Goal: Information Seeking & Learning: Learn about a topic

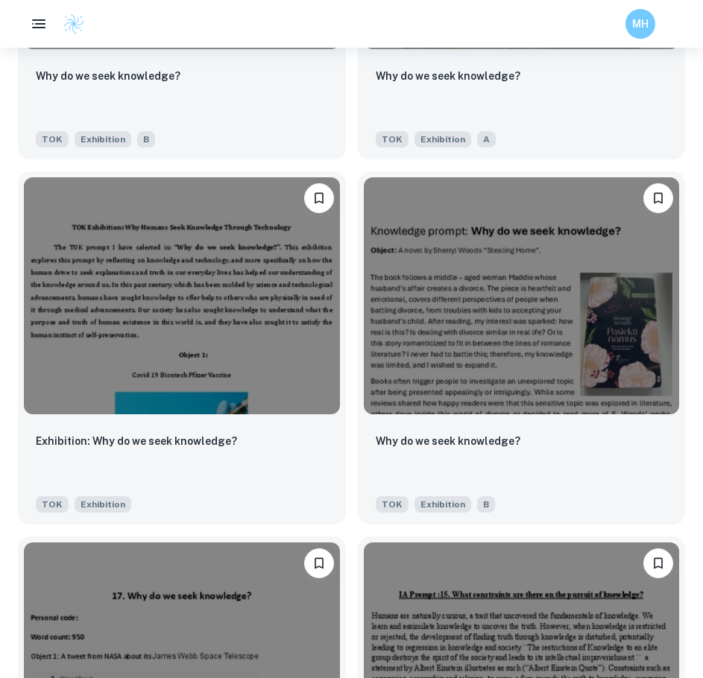
scroll to position [5159, 0]
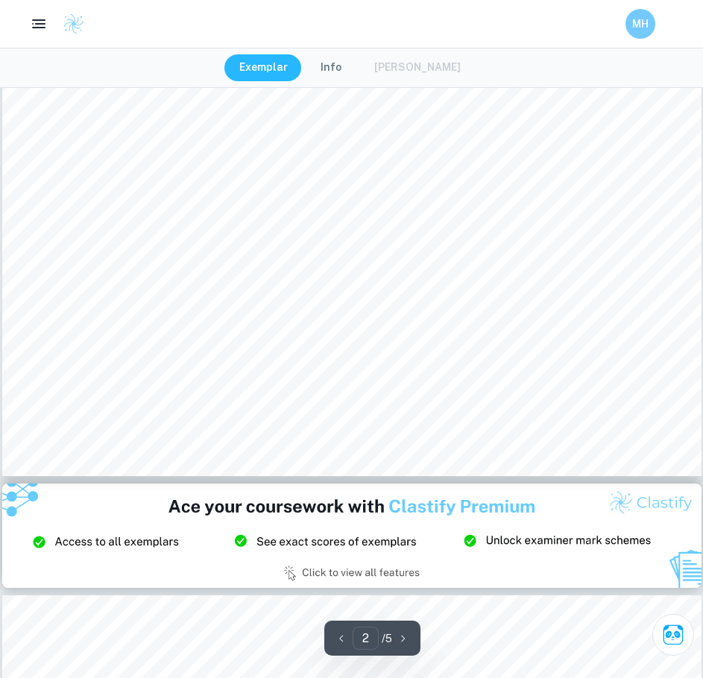
scroll to position [1723, 0]
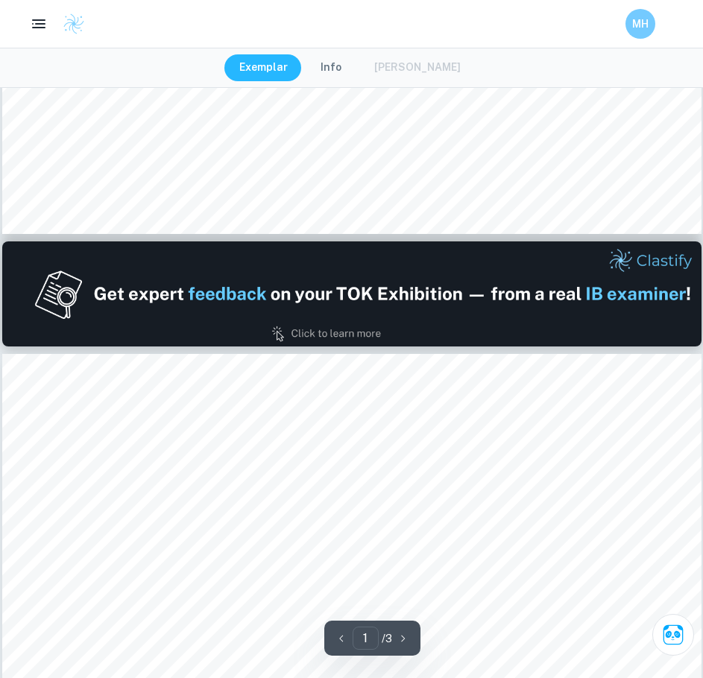
scroll to position [774, 0]
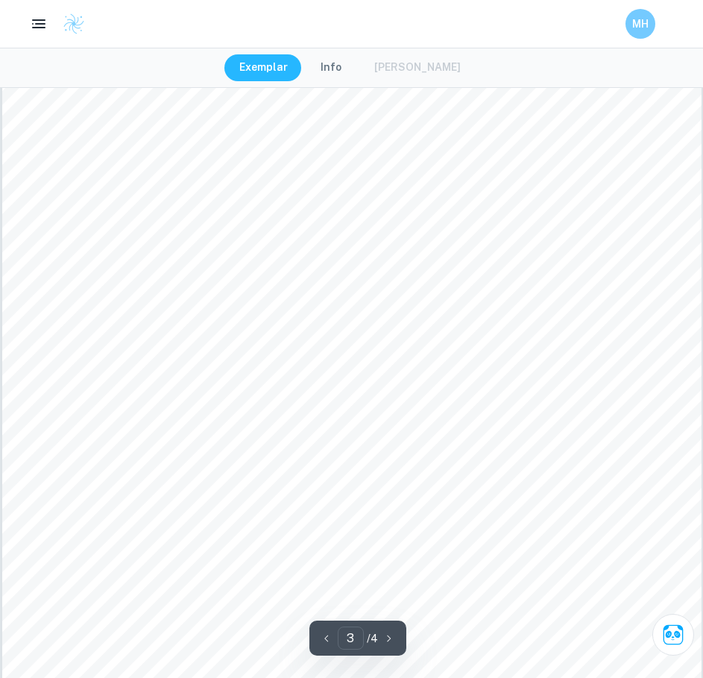
scroll to position [2282, 0]
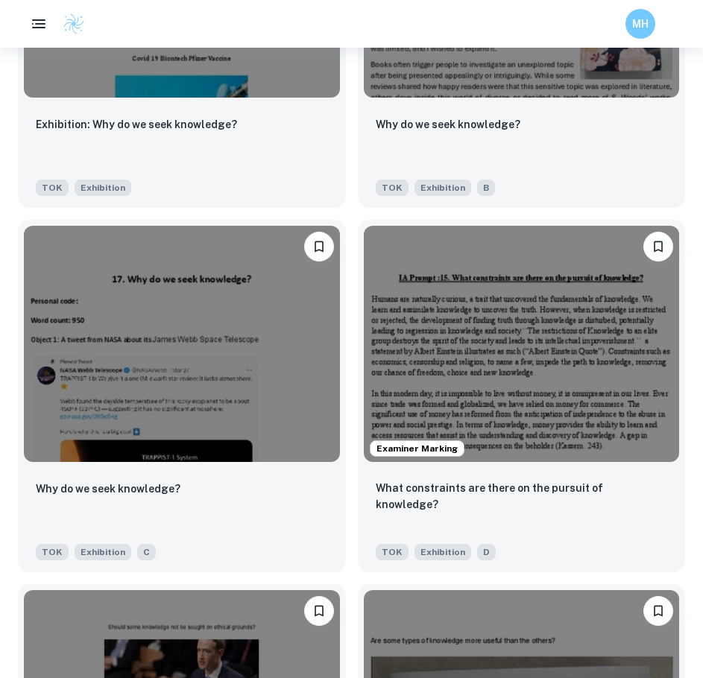
scroll to position [5487, 0]
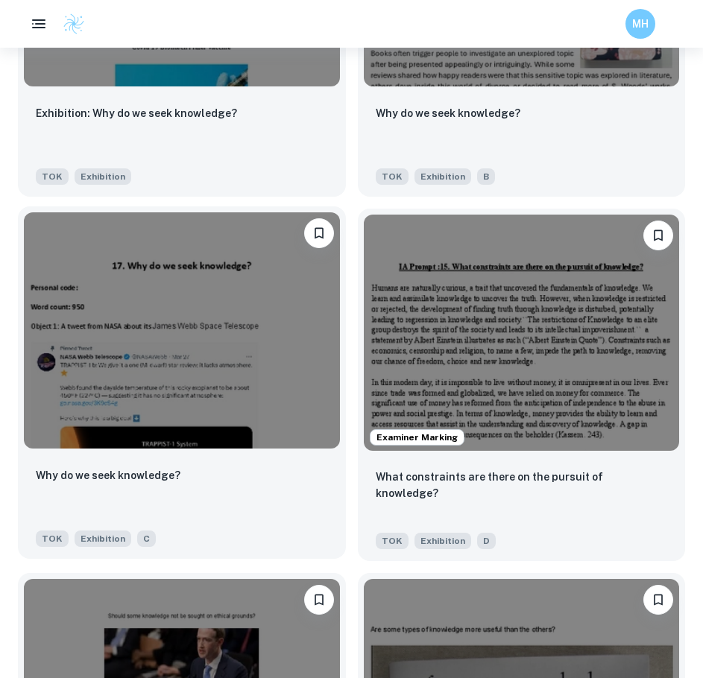
click at [285, 344] on img at bounding box center [182, 330] width 316 height 237
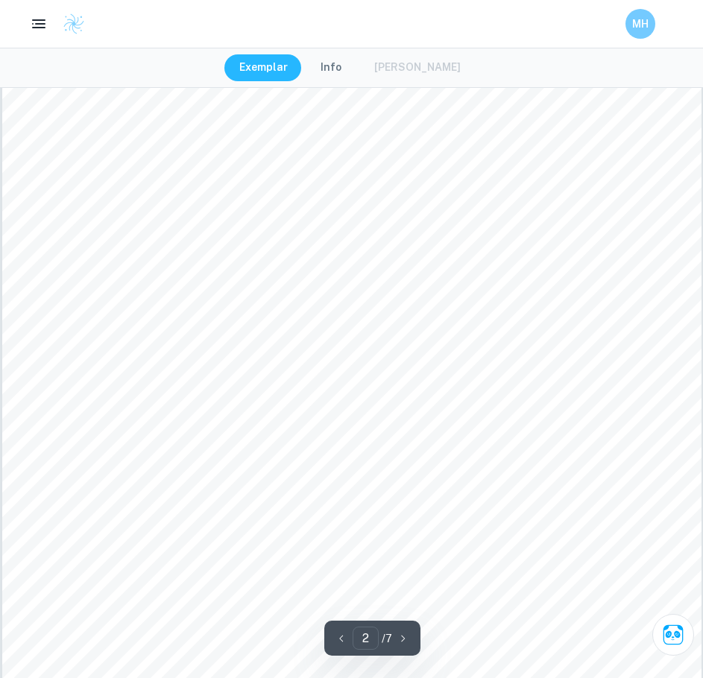
scroll to position [1176, 0]
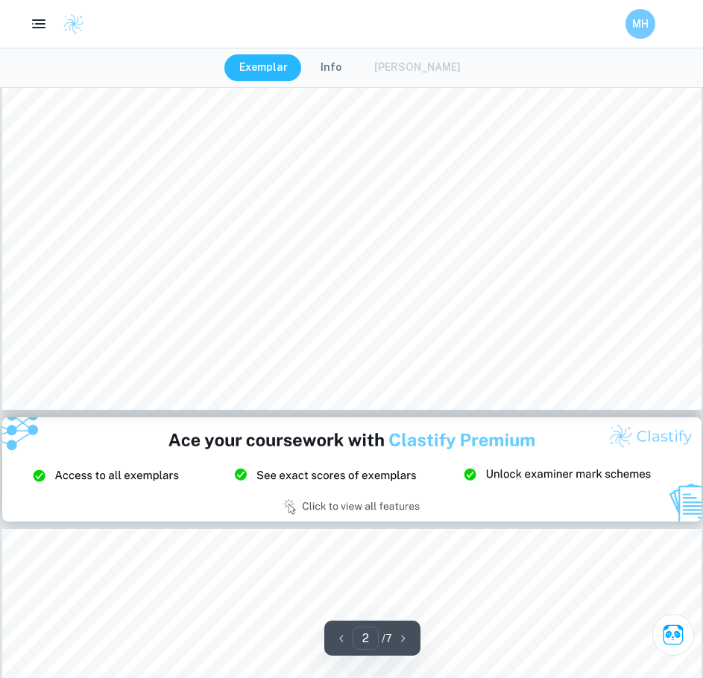
type input "3"
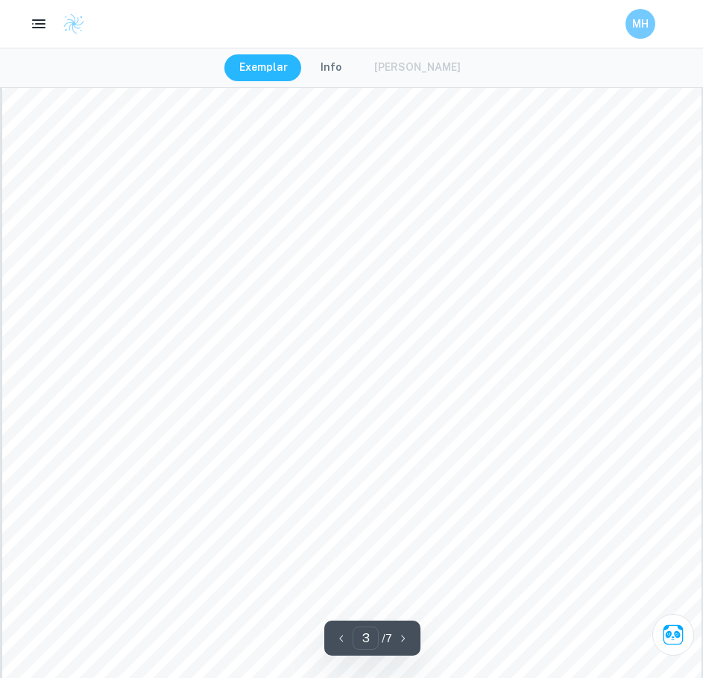
scroll to position [2331, 0]
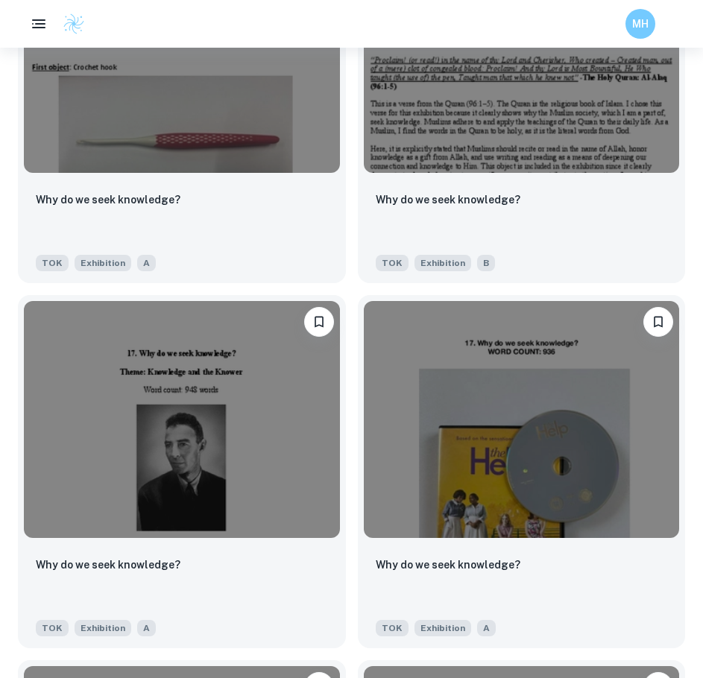
scroll to position [2839, 0]
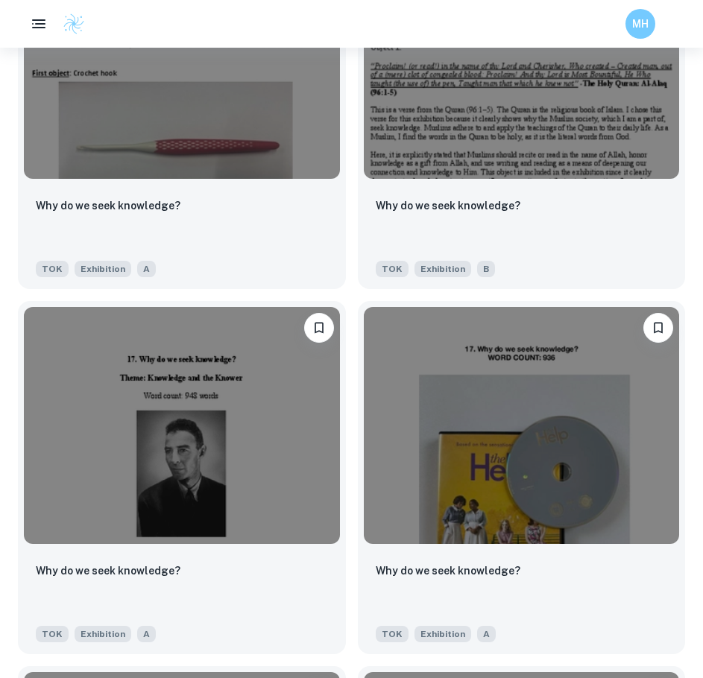
drag, startPoint x: 153, startPoint y: 153, endPoint x: 129, endPoint y: -57, distance: 211.5
drag, startPoint x: 129, startPoint y: -57, endPoint x: -1, endPoint y: 173, distance: 264.3
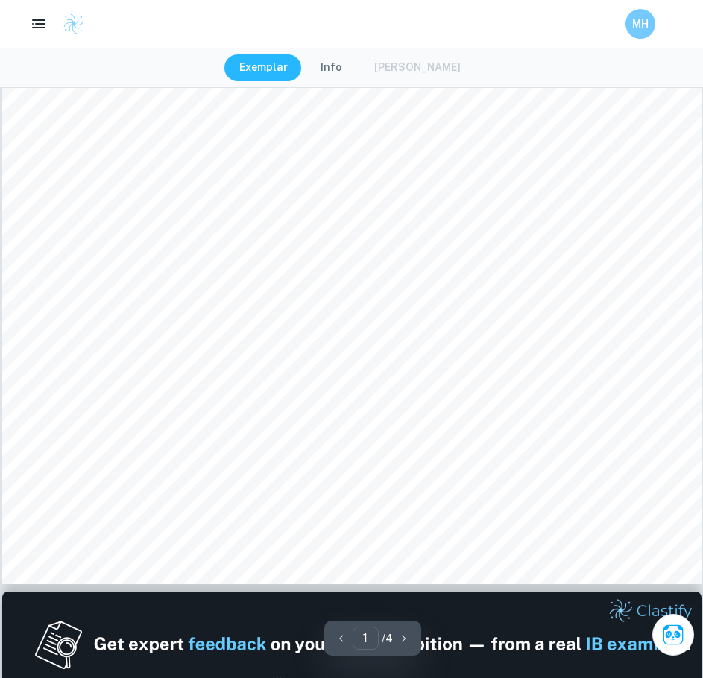
scroll to position [508, 0]
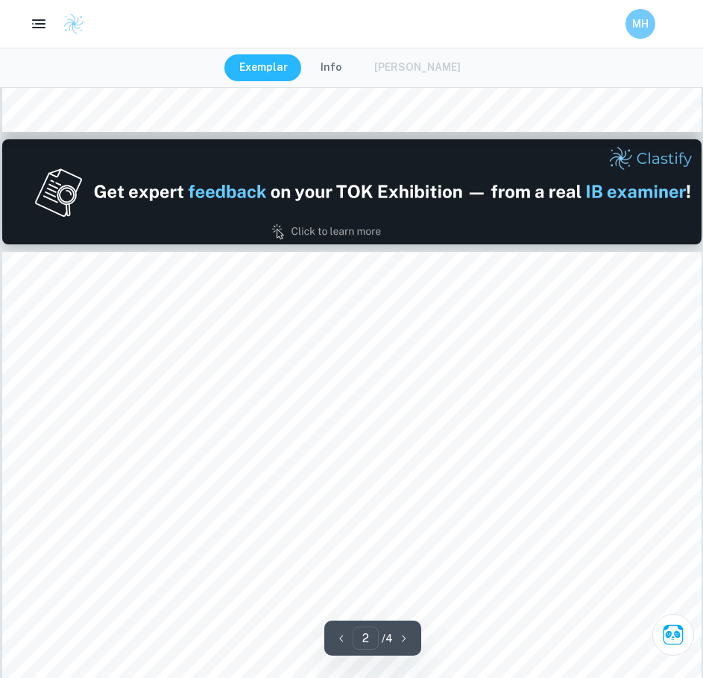
type input "1"
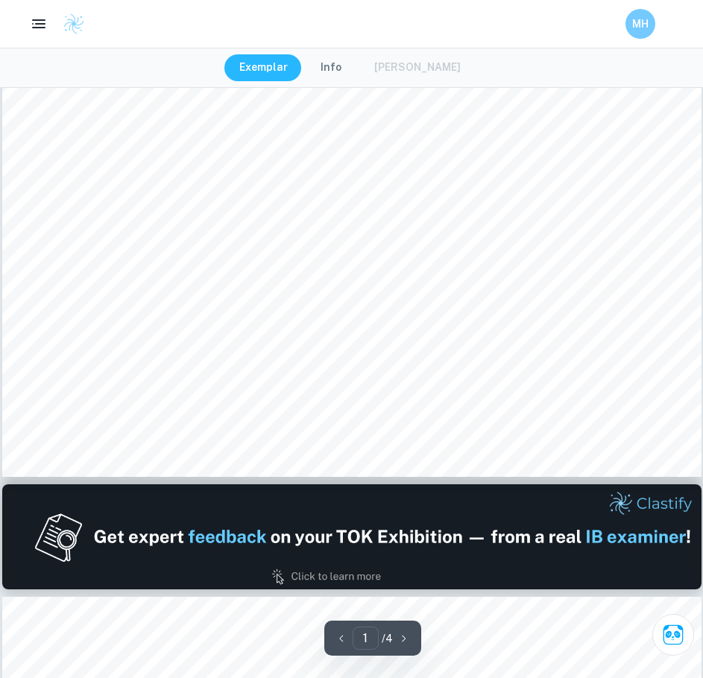
scroll to position [615, 0]
